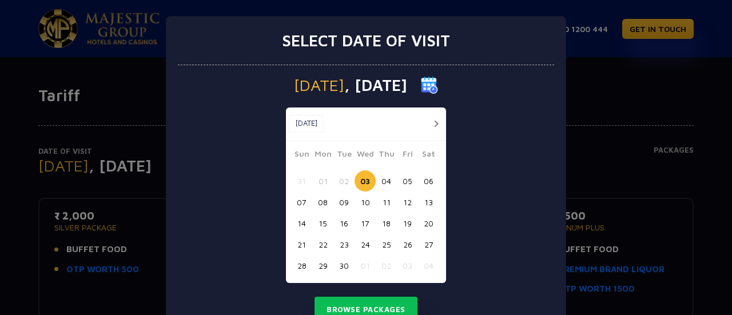
click at [429, 122] on button "button" at bounding box center [436, 124] width 14 height 14
click at [340, 200] on button "07" at bounding box center [343, 201] width 21 height 21
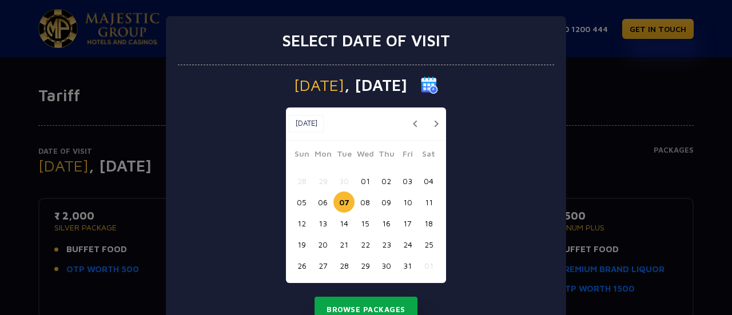
click at [359, 306] on button "Browse Packages" at bounding box center [365, 310] width 103 height 26
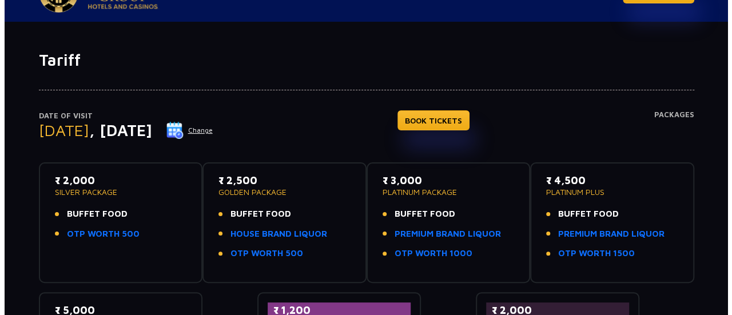
scroll to position [29, 0]
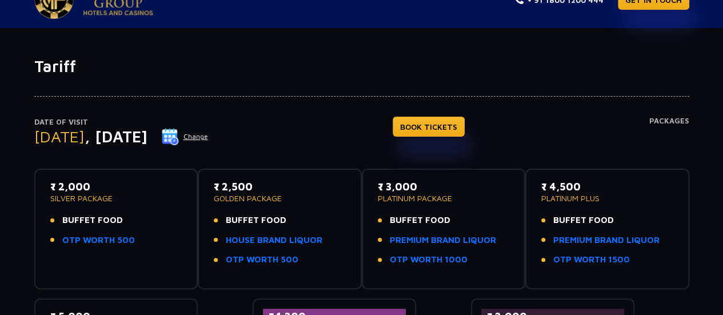
drag, startPoint x: 668, startPoint y: 121, endPoint x: 636, endPoint y: 133, distance: 33.6
click at [668, 121] on h4 "Packages" at bounding box center [669, 137] width 40 height 41
click at [209, 137] on button "Change" at bounding box center [184, 136] width 47 height 18
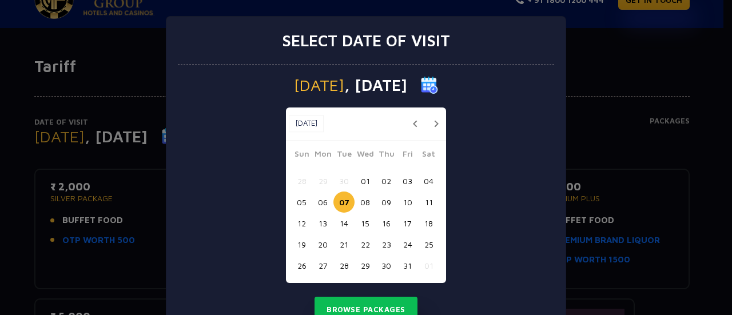
click at [365, 199] on button "08" at bounding box center [364, 201] width 21 height 21
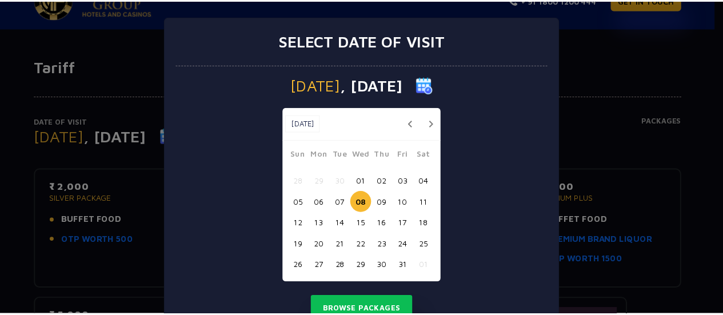
scroll to position [46, 0]
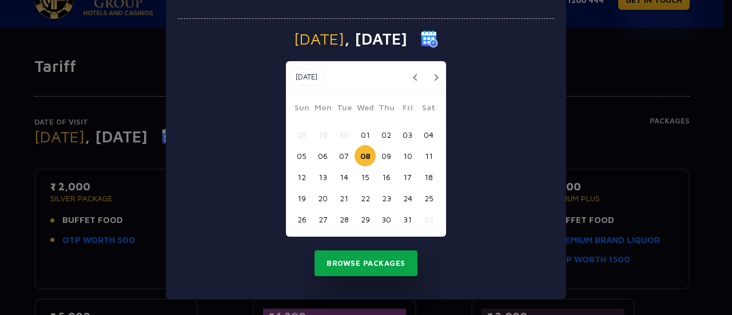
click at [358, 265] on button "Browse Packages" at bounding box center [365, 263] width 103 height 26
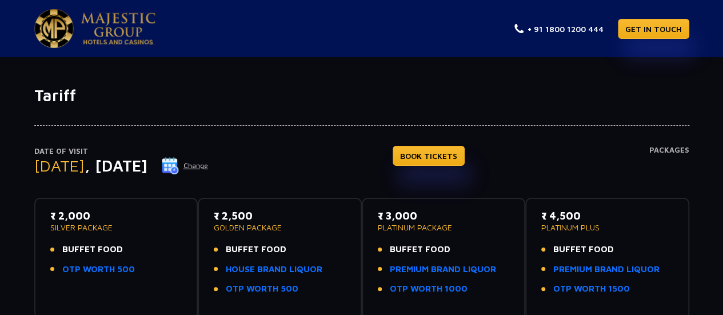
scroll to position [0, 0]
